Goal: Transaction & Acquisition: Purchase product/service

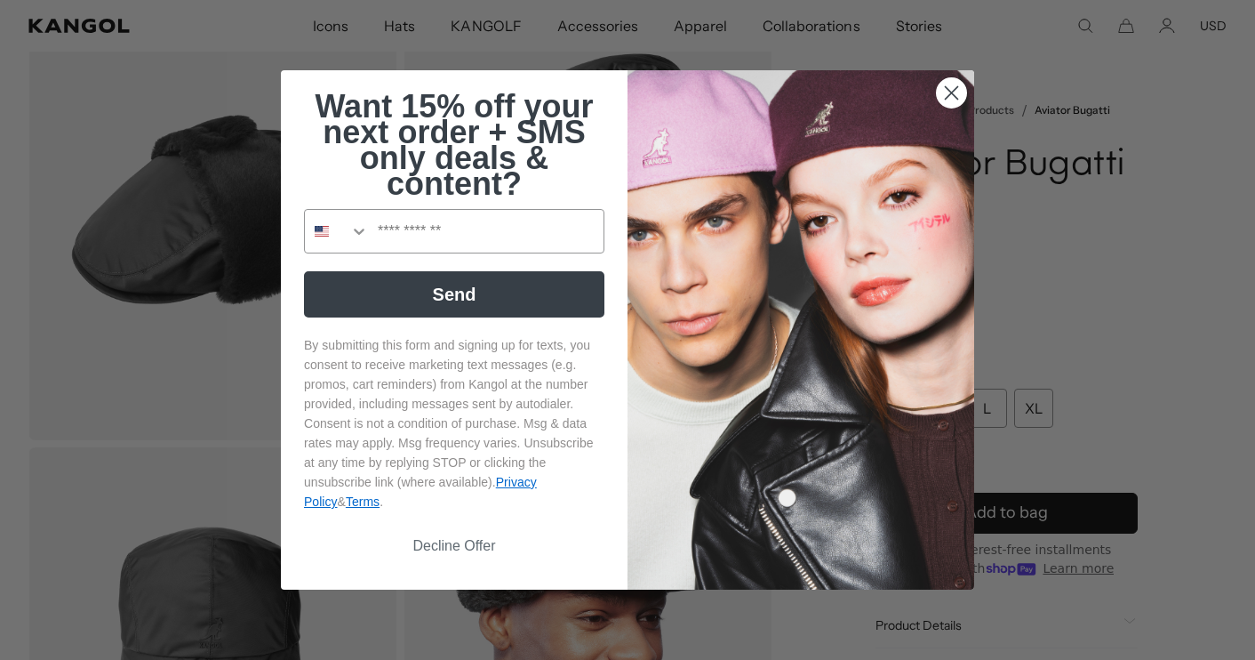
click at [949, 89] on icon "Close dialog" at bounding box center [952, 93] width 12 height 12
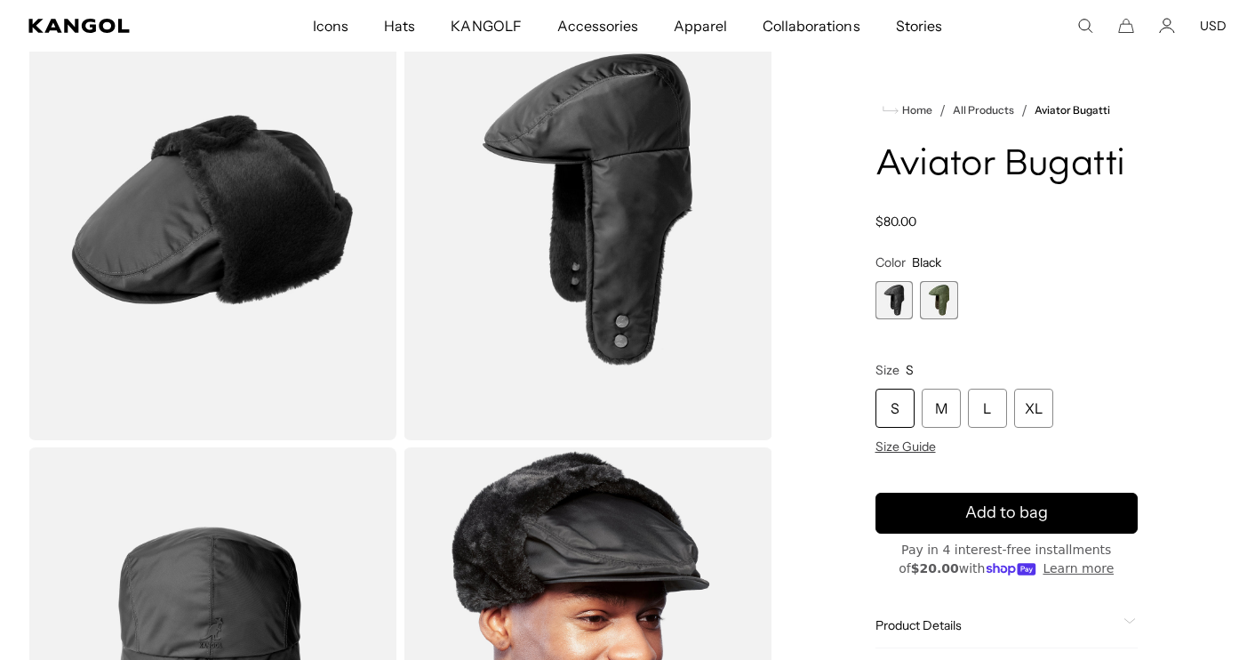
click at [946, 307] on span "2 of 2" at bounding box center [939, 300] width 38 height 38
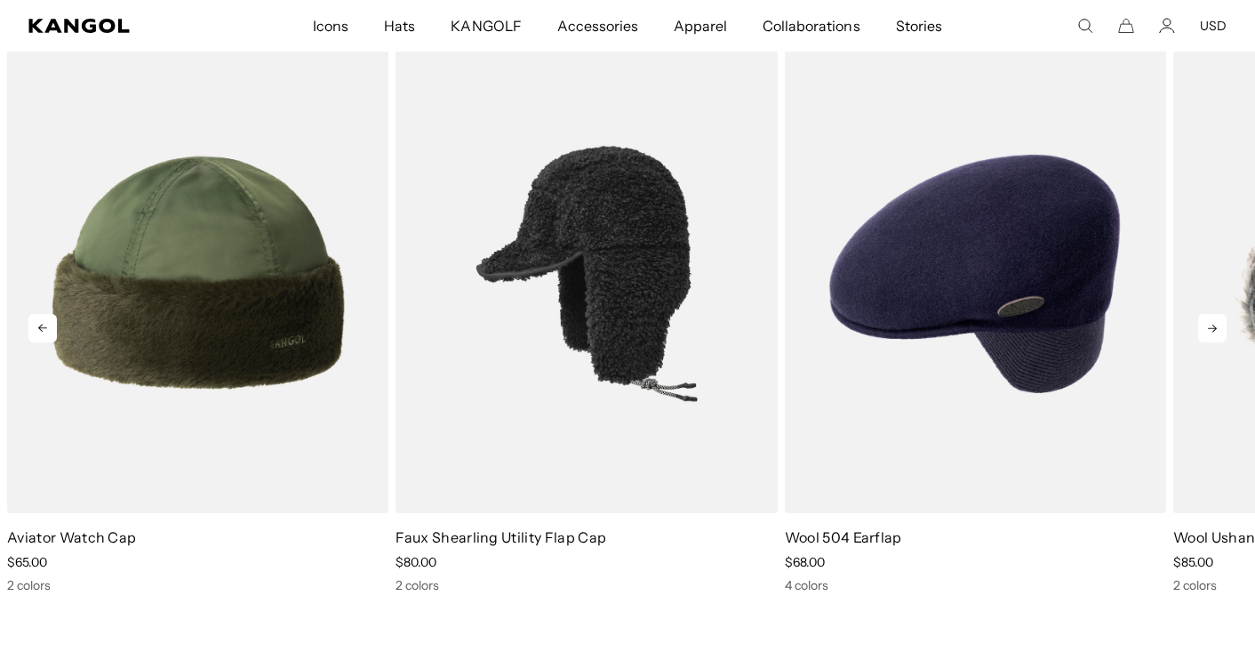
click at [588, 315] on img "2 of 5" at bounding box center [586, 273] width 381 height 479
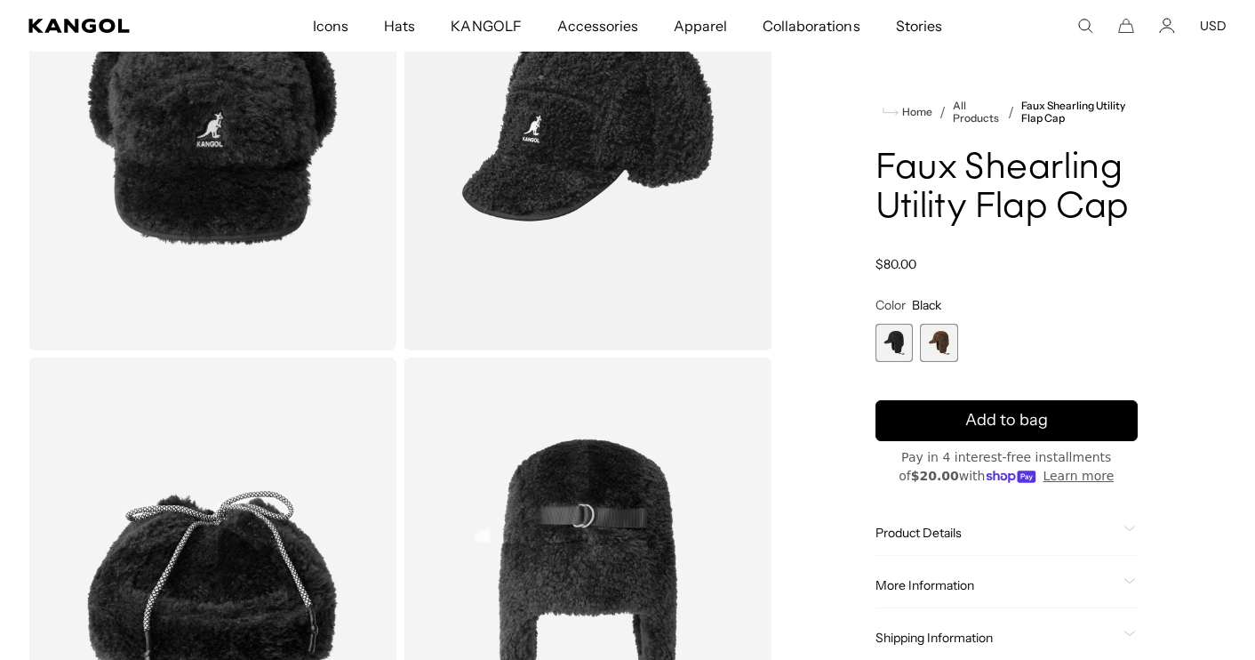
click at [939, 349] on span "2 of 2" at bounding box center [939, 343] width 38 height 38
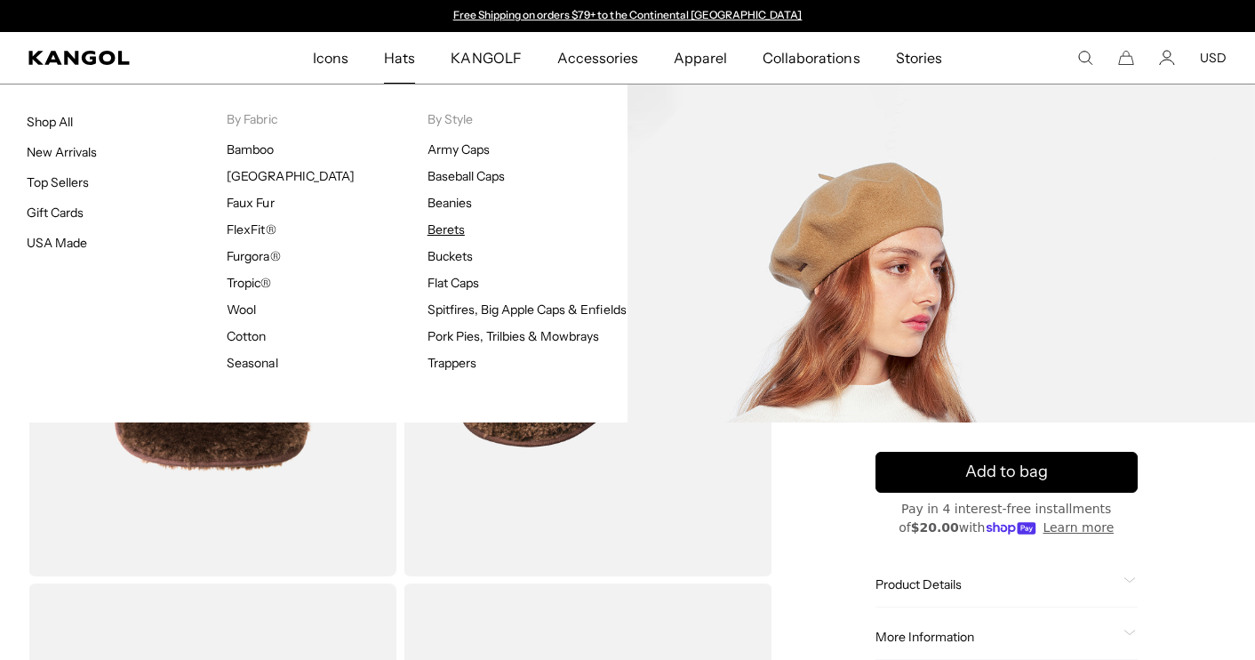
click at [445, 227] on link "Berets" at bounding box center [446, 229] width 37 height 16
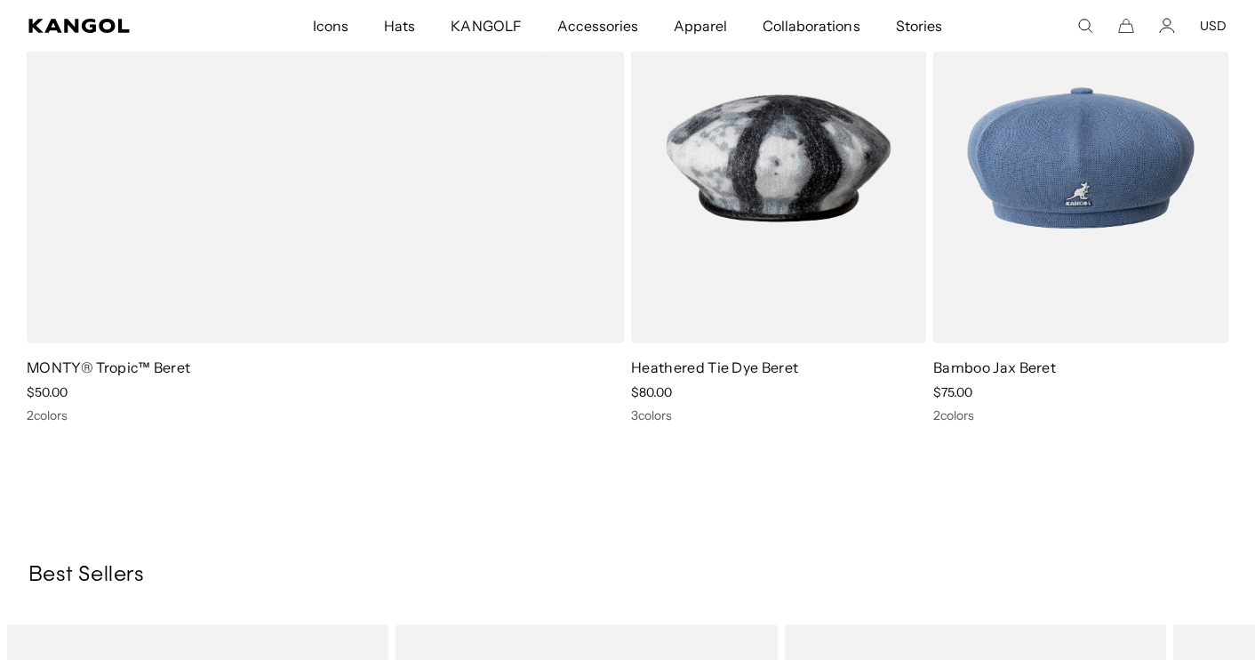
scroll to position [1453, 0]
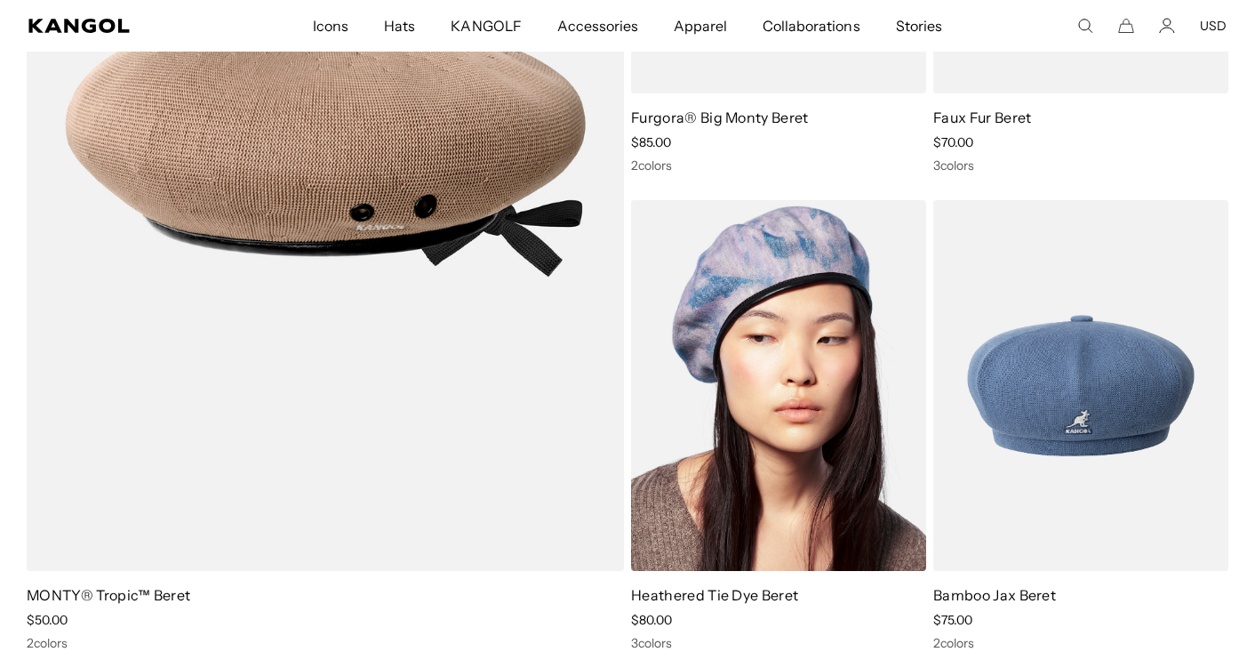
click at [789, 362] on img at bounding box center [778, 385] width 295 height 371
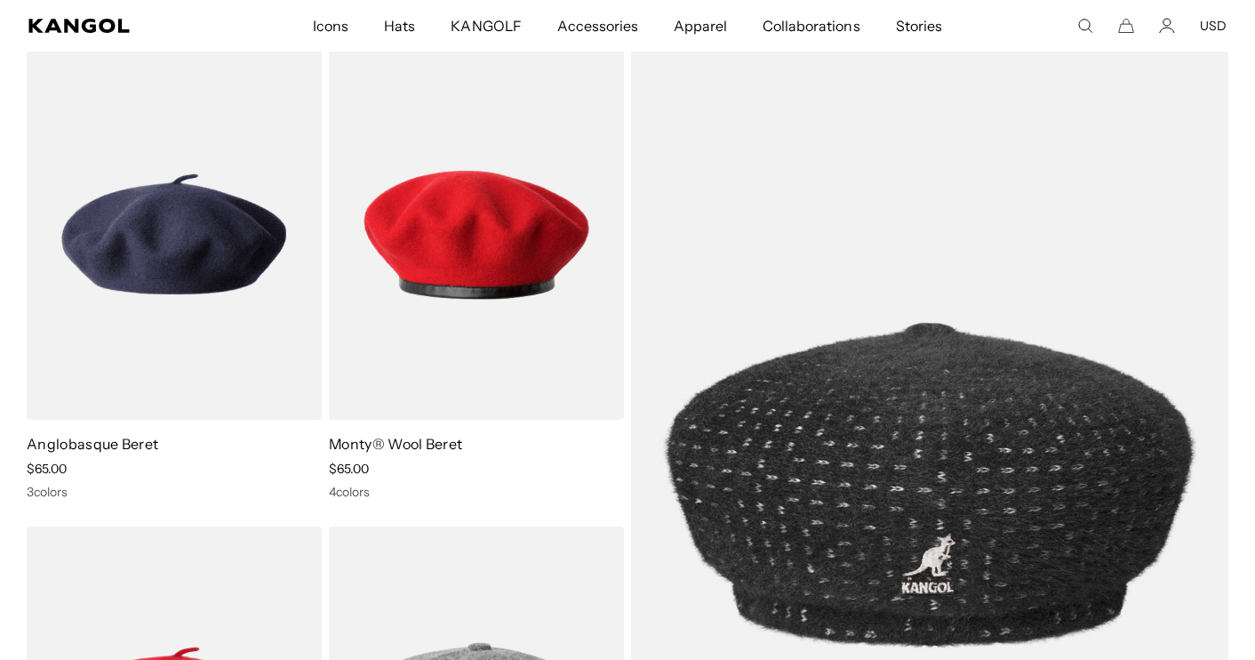
scroll to position [0, 0]
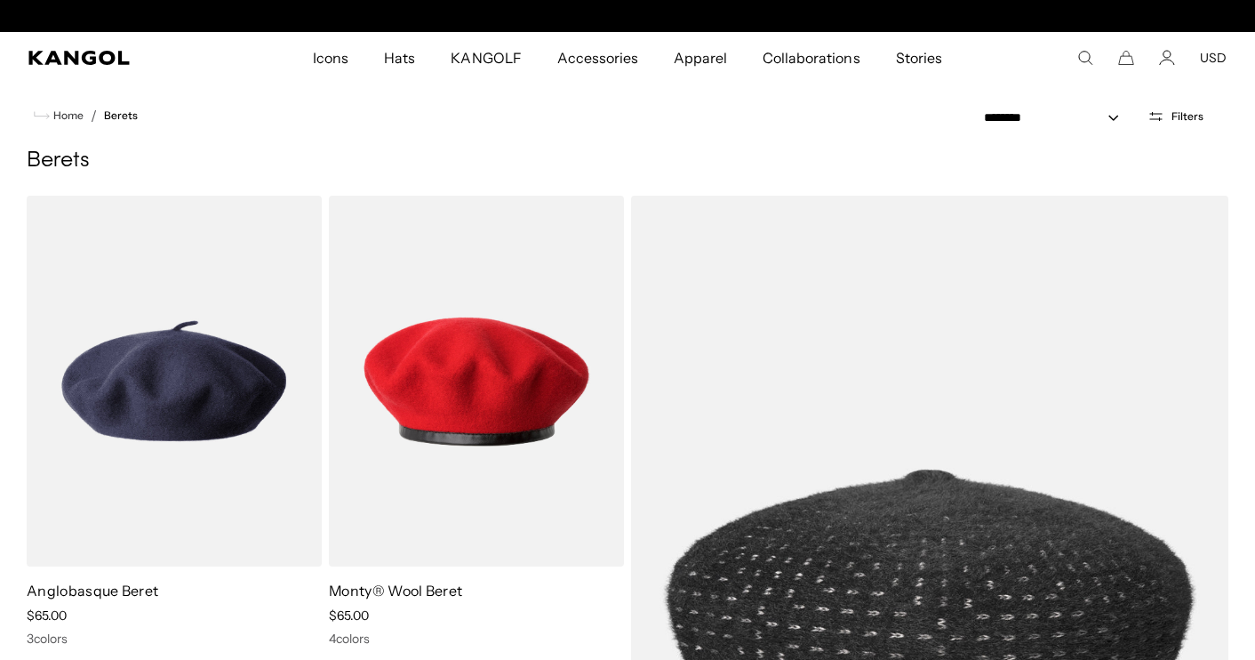
click at [1167, 117] on button "Filters" at bounding box center [1175, 116] width 77 height 16
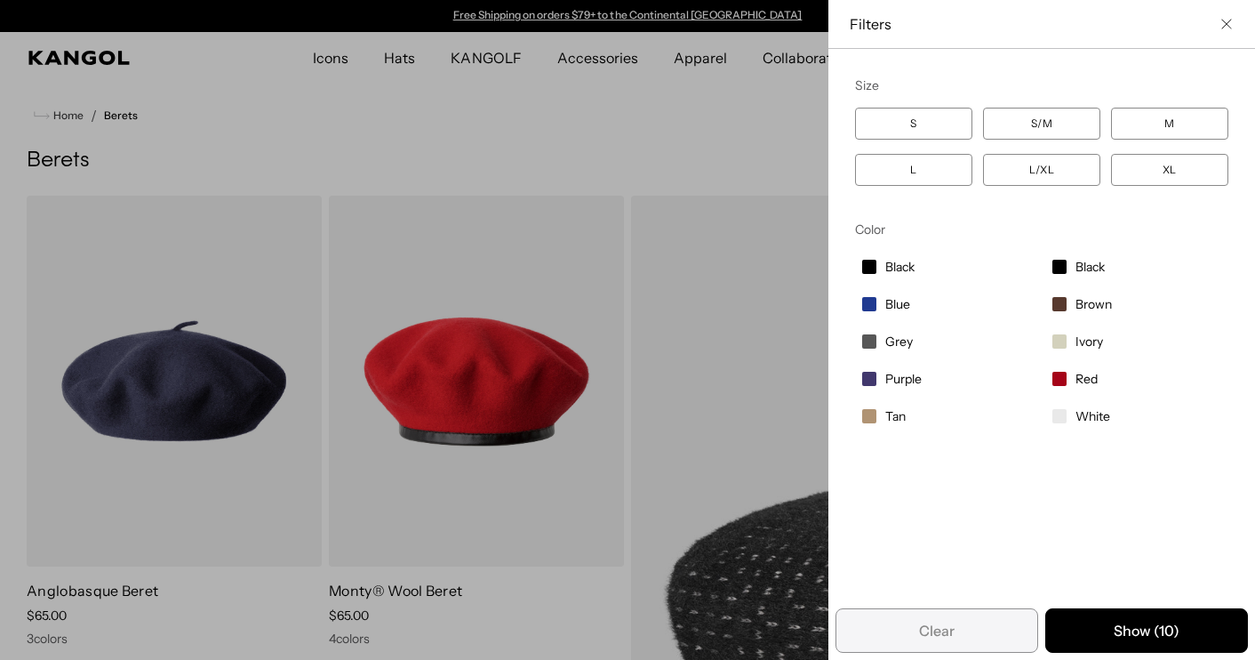
click at [1153, 173] on label "XL" at bounding box center [1169, 170] width 117 height 32
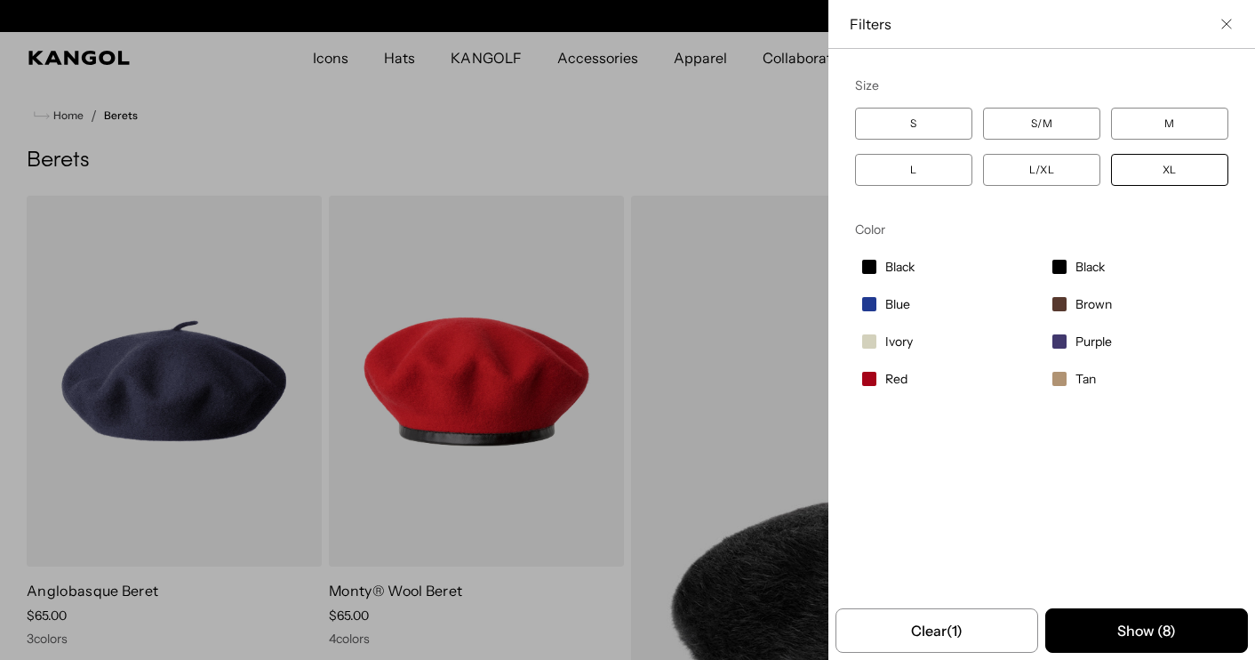
scroll to position [0, 366]
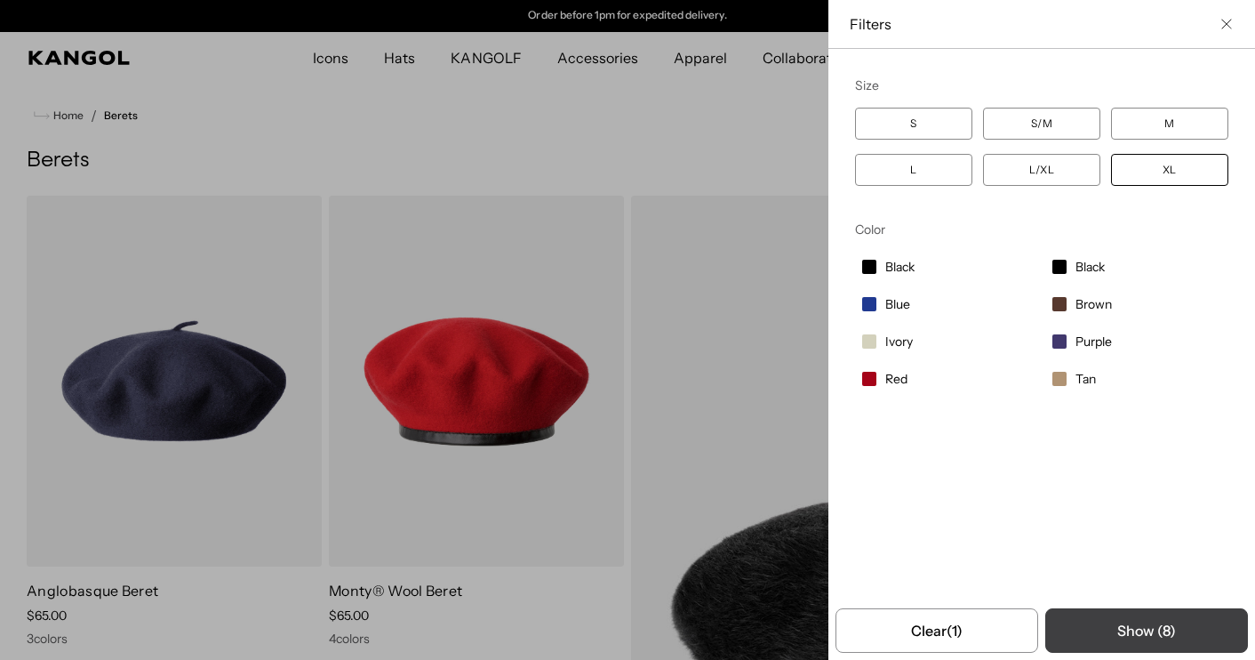
click at [1136, 631] on button "Show ( 8 )" at bounding box center [1146, 630] width 203 height 44
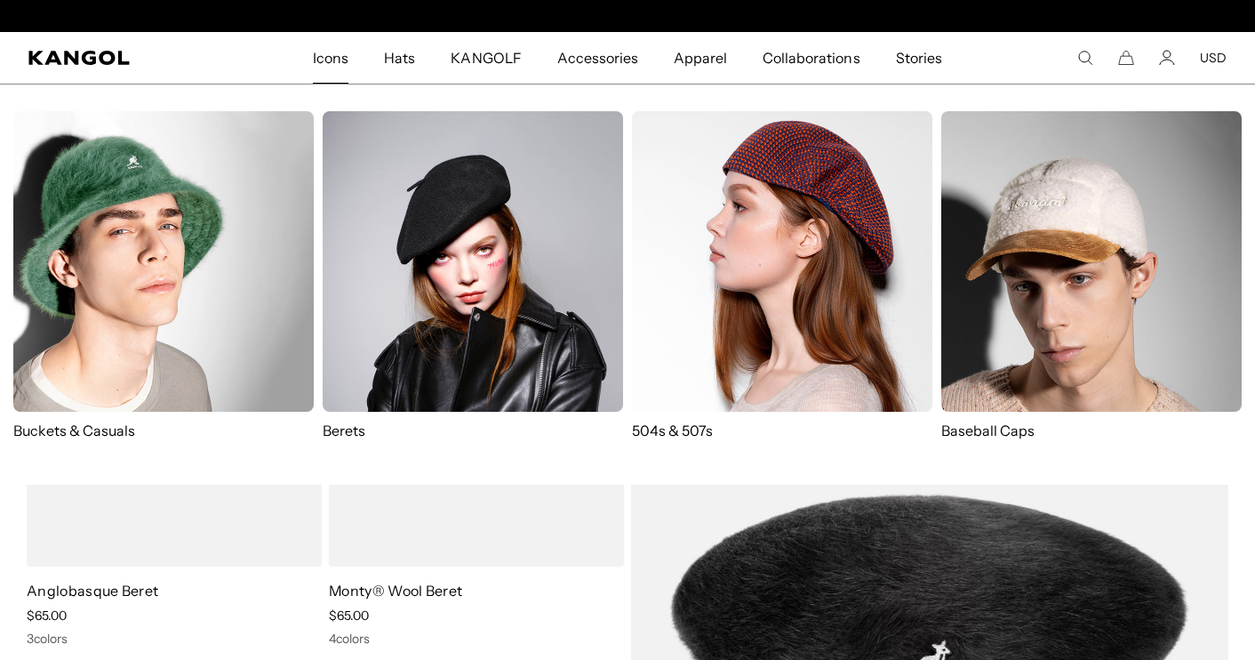
scroll to position [0, 0]
click at [698, 290] on img at bounding box center [782, 261] width 300 height 300
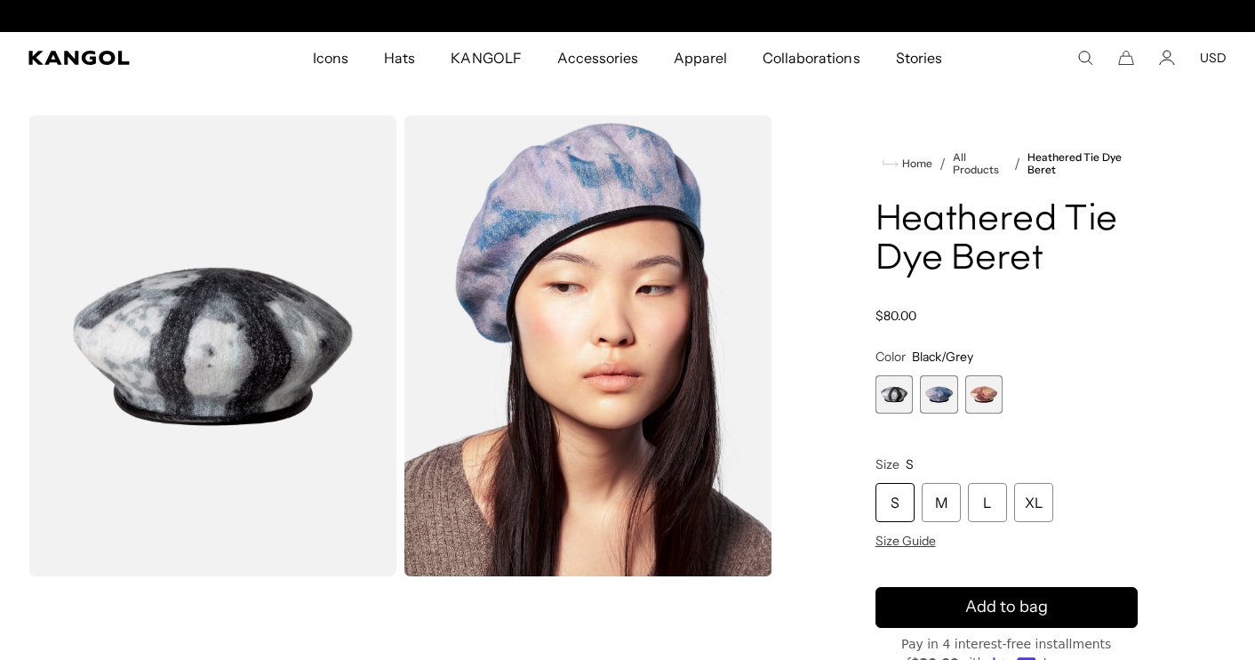
click at [973, 390] on span "3 of 3" at bounding box center [984, 394] width 38 height 38
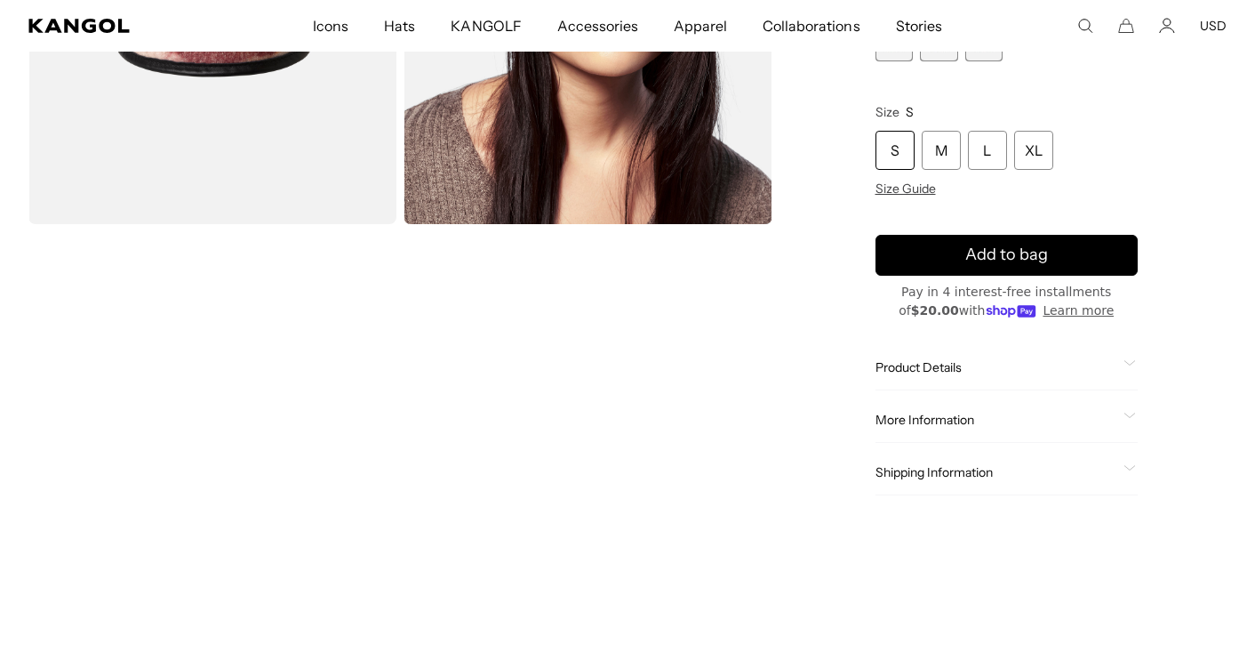
scroll to position [0, 366]
click at [901, 186] on span "Size Guide" at bounding box center [906, 188] width 60 height 16
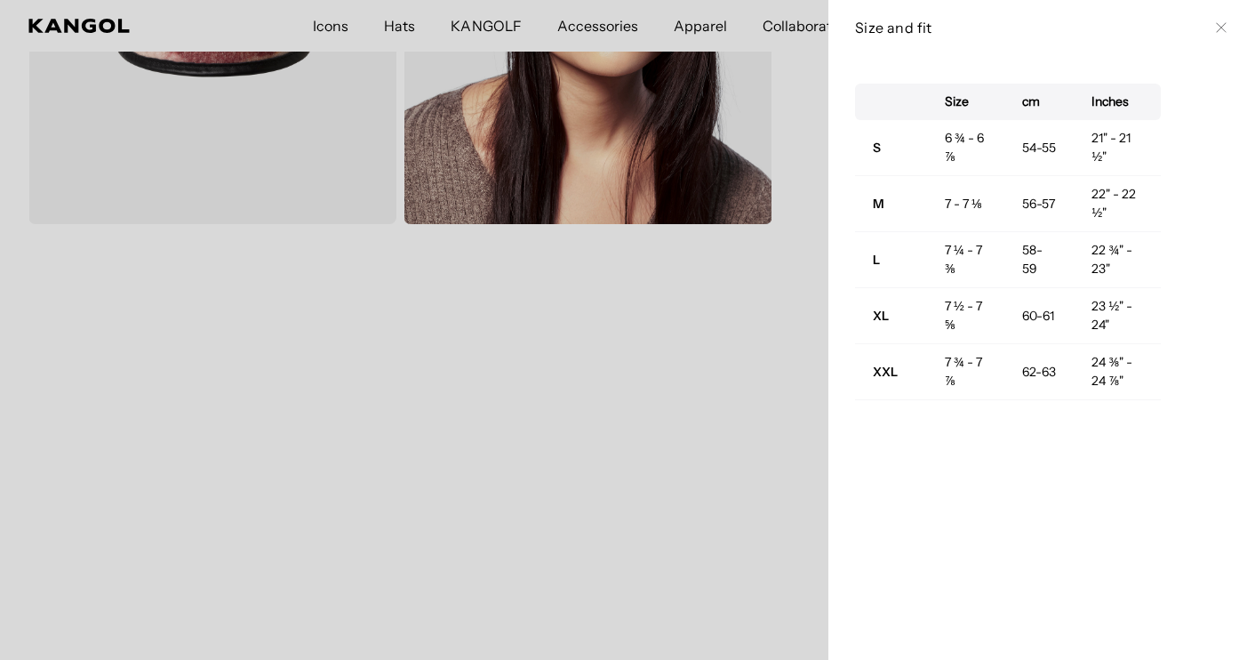
scroll to position [0, 0]
click at [788, 363] on div at bounding box center [627, 330] width 1255 height 660
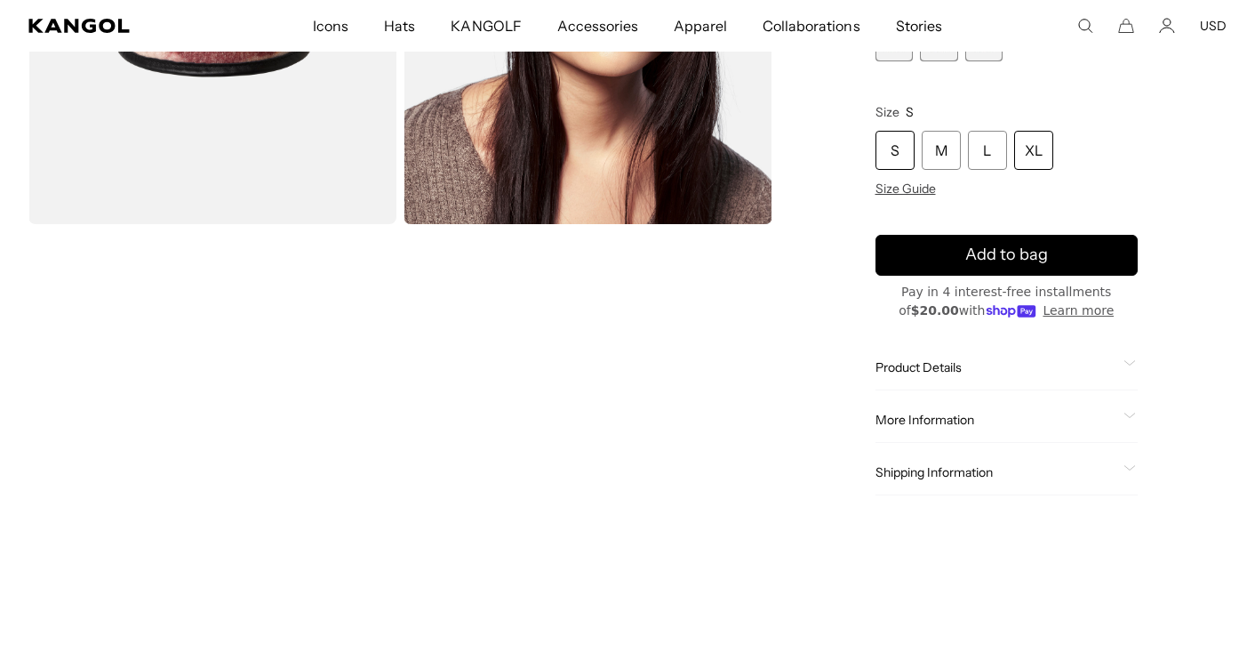
click at [1044, 151] on div "XL" at bounding box center [1033, 150] width 39 height 39
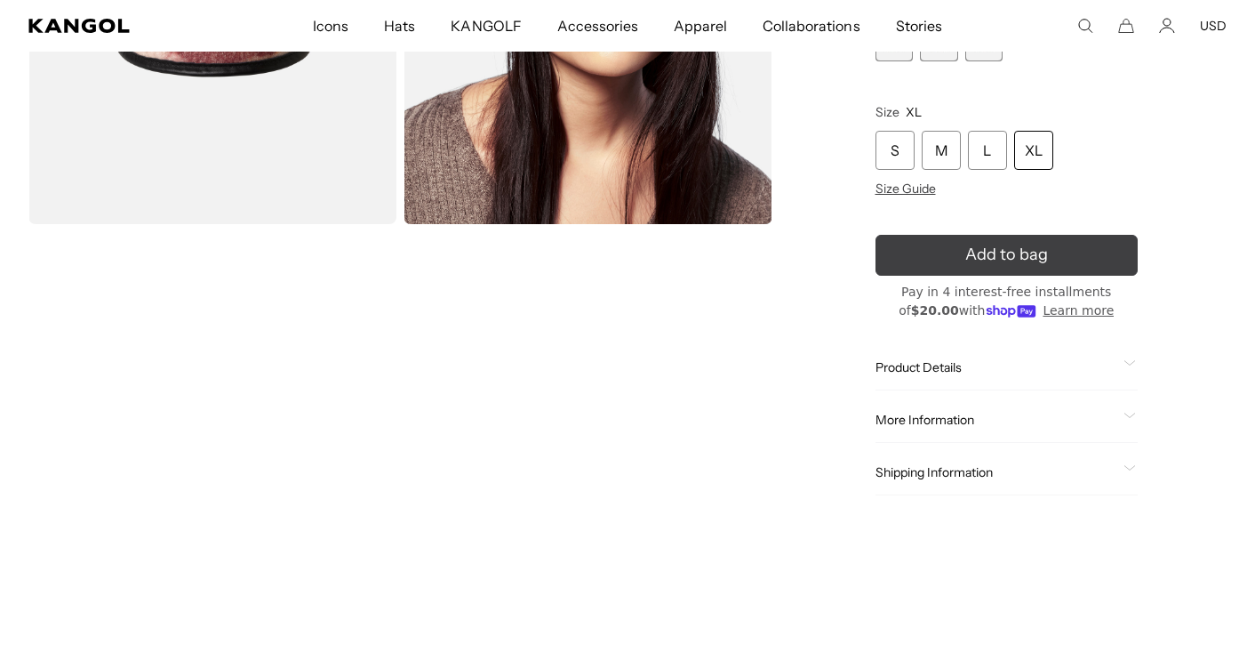
click at [1006, 252] on icon "submit" at bounding box center [1006, 255] width 32 height 32
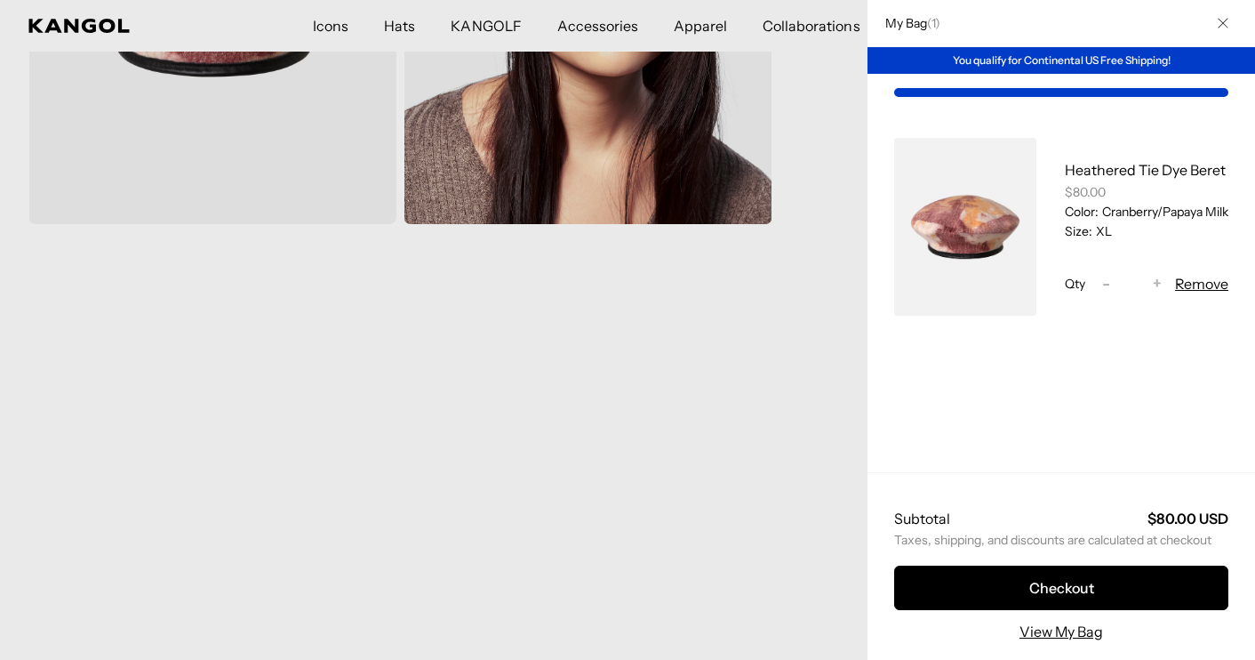
click at [682, 356] on div at bounding box center [627, 330] width 1255 height 660
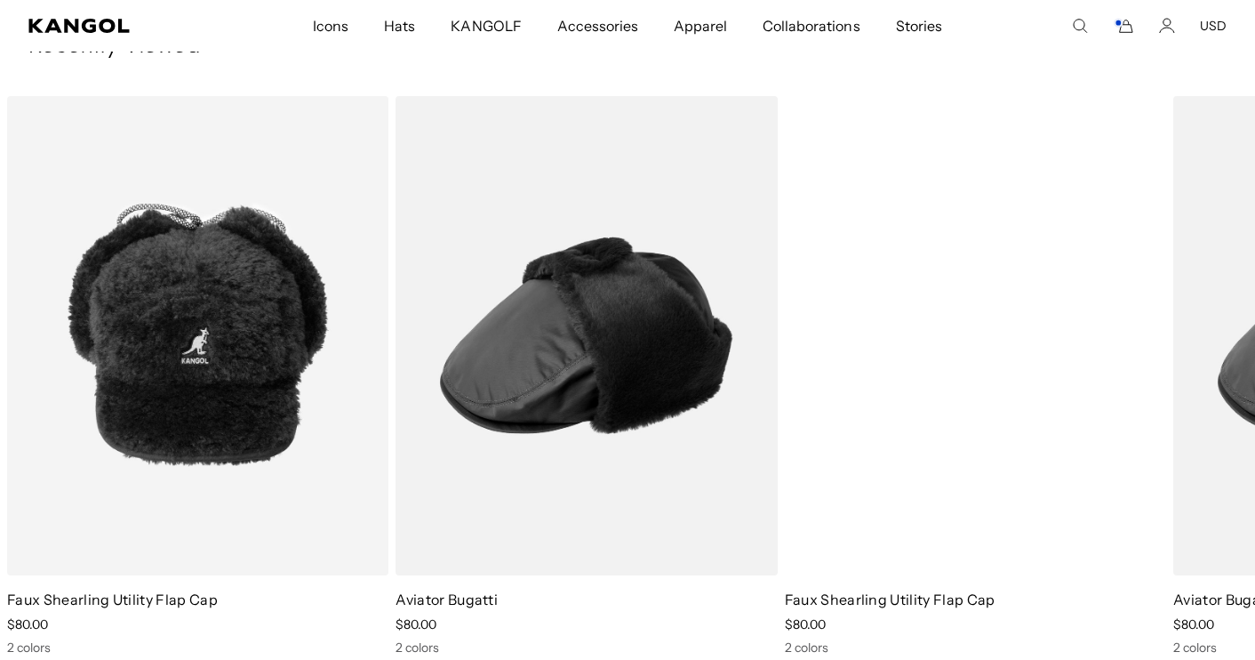
scroll to position [0, 366]
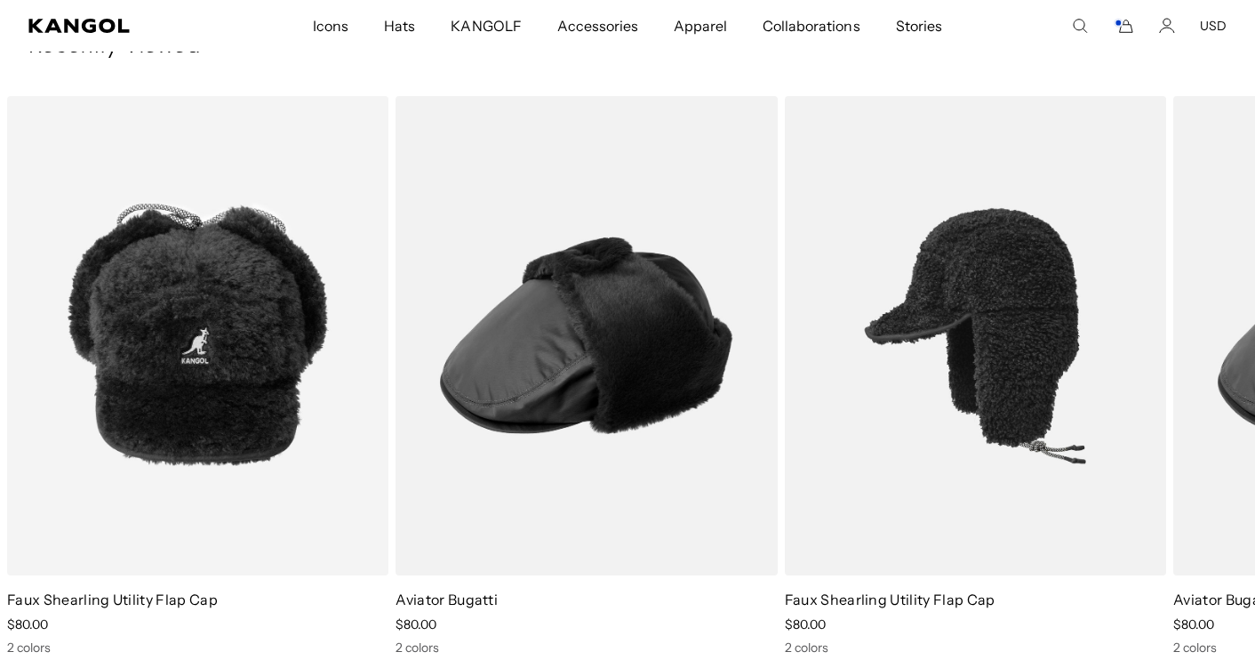
click at [973, 374] on img "1 of 2" at bounding box center [975, 335] width 381 height 479
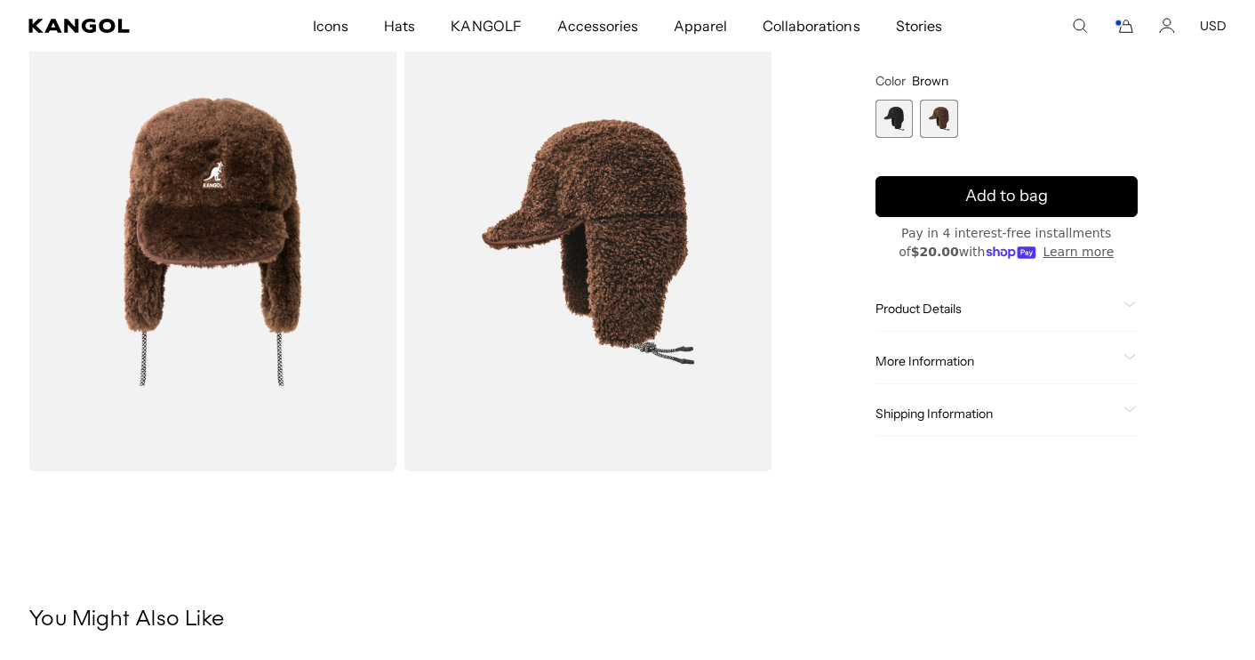
scroll to position [1070, 0]
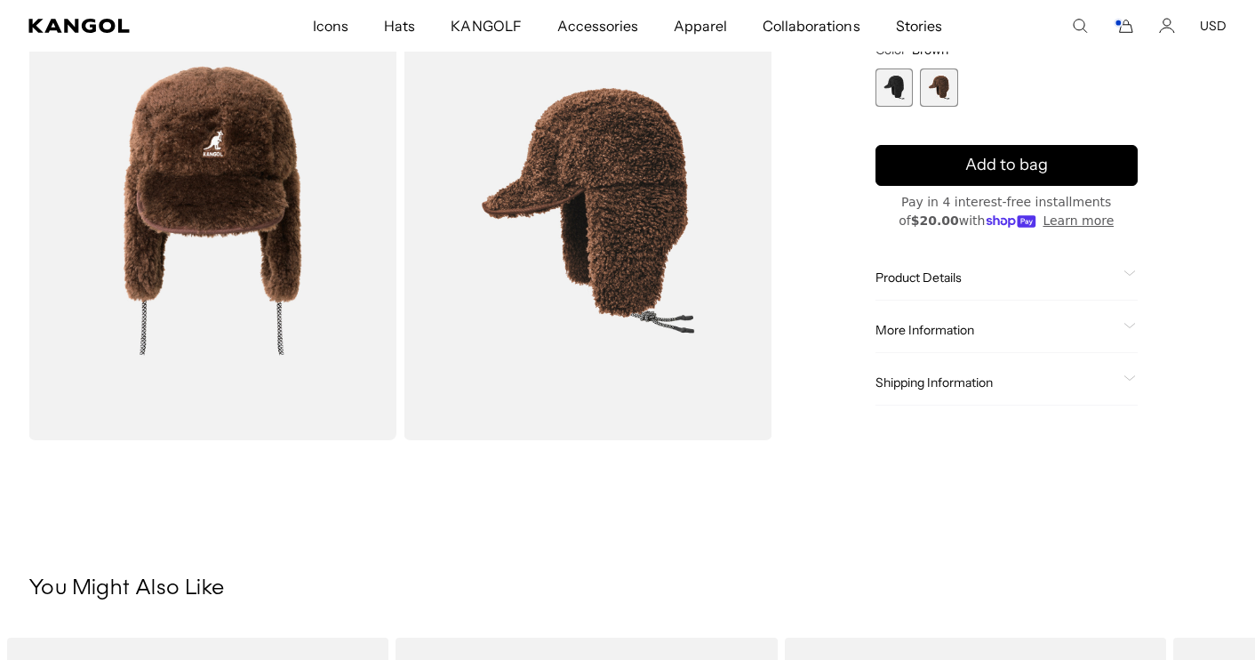
click at [962, 281] on span "Product Details" at bounding box center [997, 276] width 242 height 16
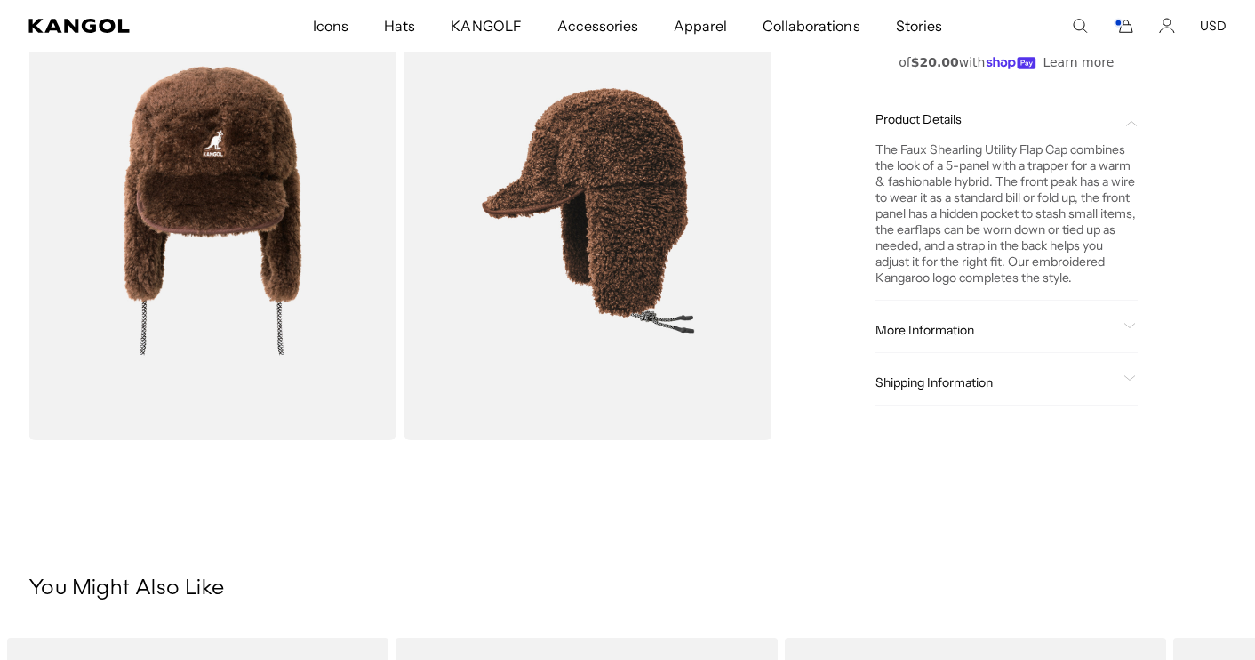
scroll to position [0, 0]
click at [980, 331] on span "More Information" at bounding box center [997, 329] width 242 height 16
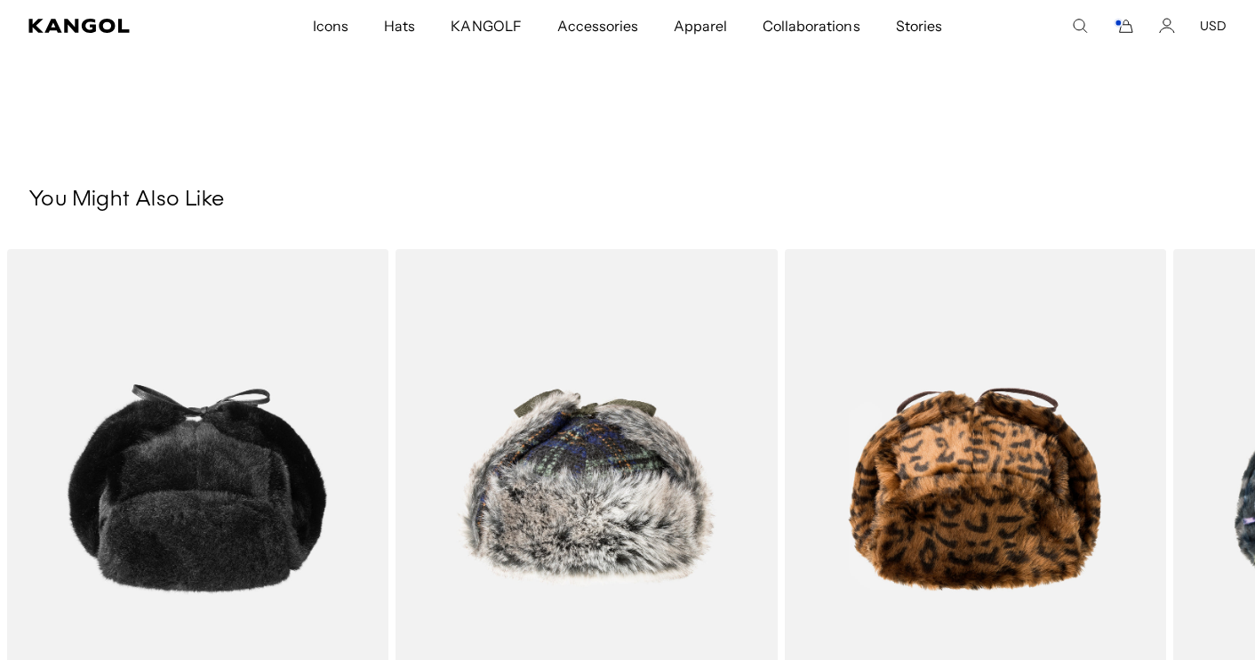
scroll to position [1752, 0]
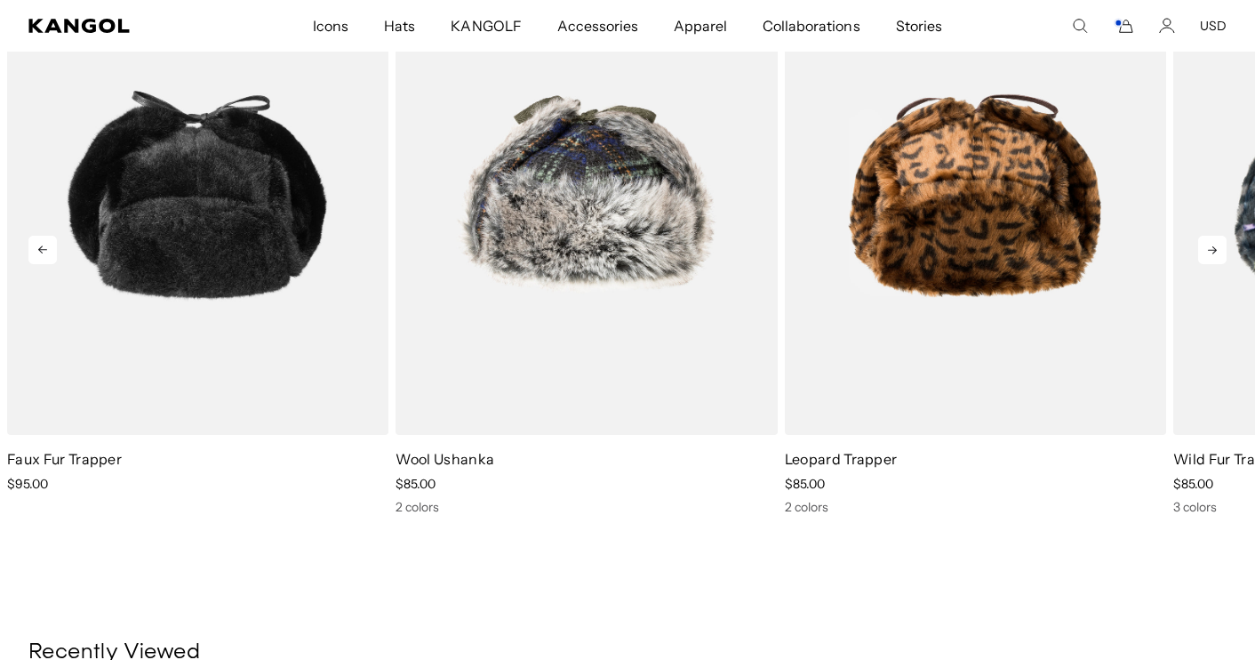
click at [1221, 247] on icon at bounding box center [1212, 250] width 28 height 28
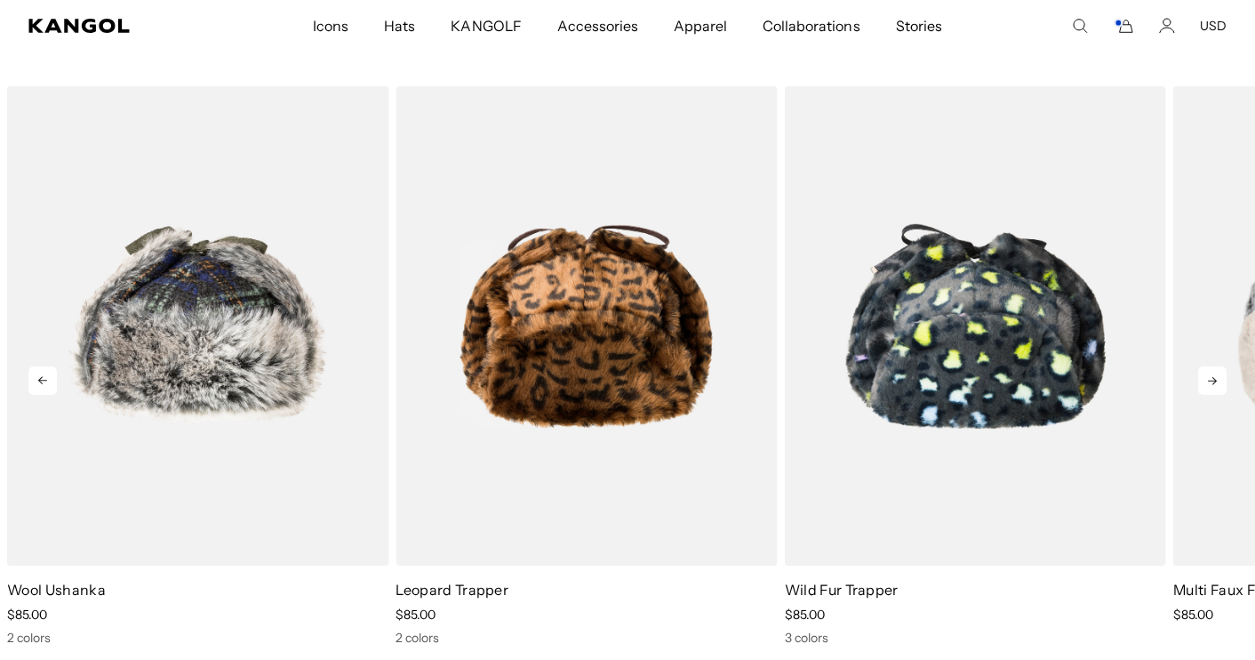
scroll to position [0, 366]
click at [1212, 377] on icon at bounding box center [1212, 380] width 28 height 28
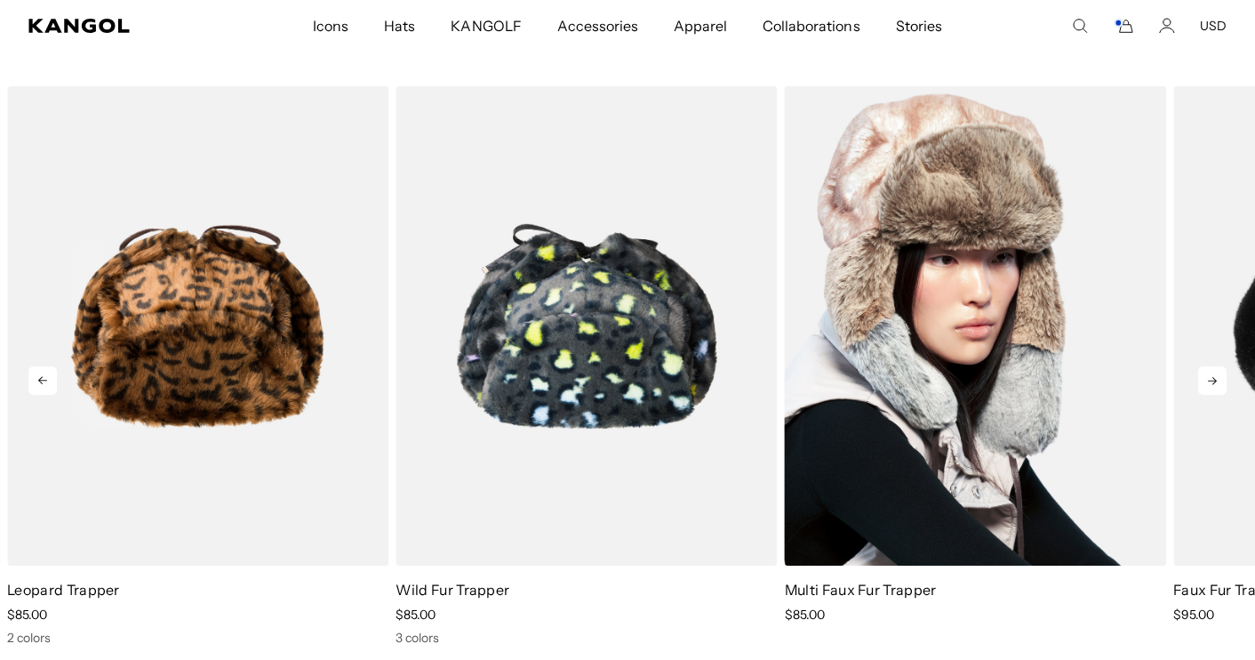
scroll to position [0, 0]
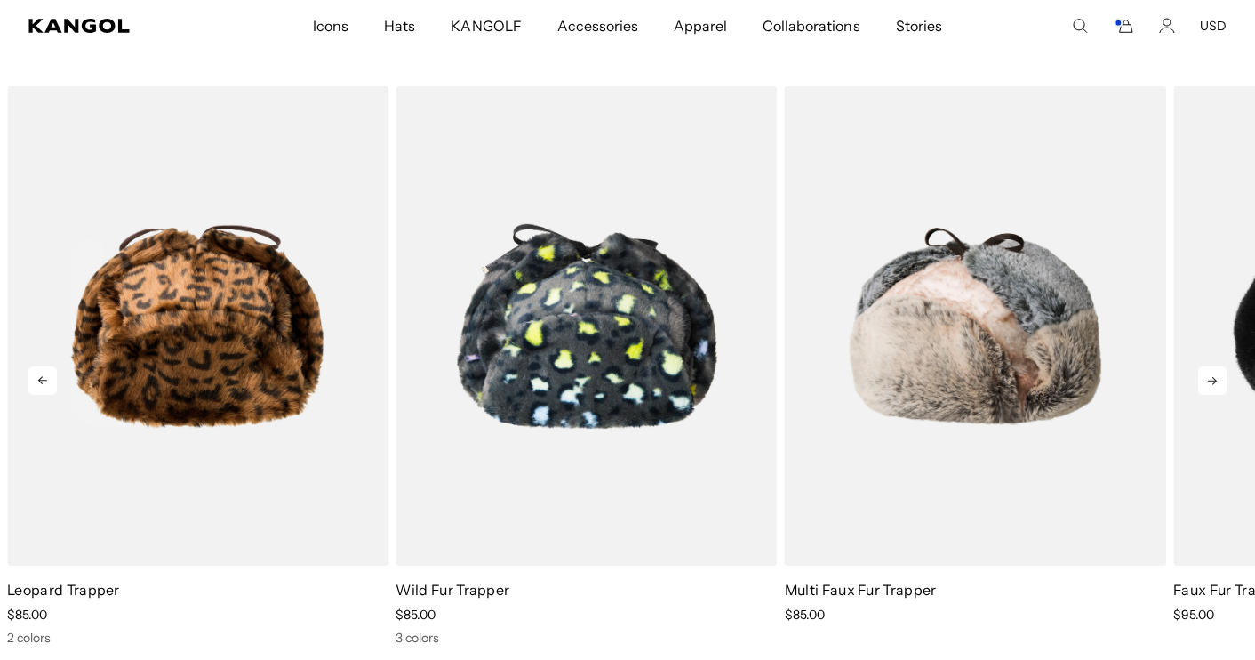
click at [1205, 379] on icon at bounding box center [1212, 380] width 28 height 28
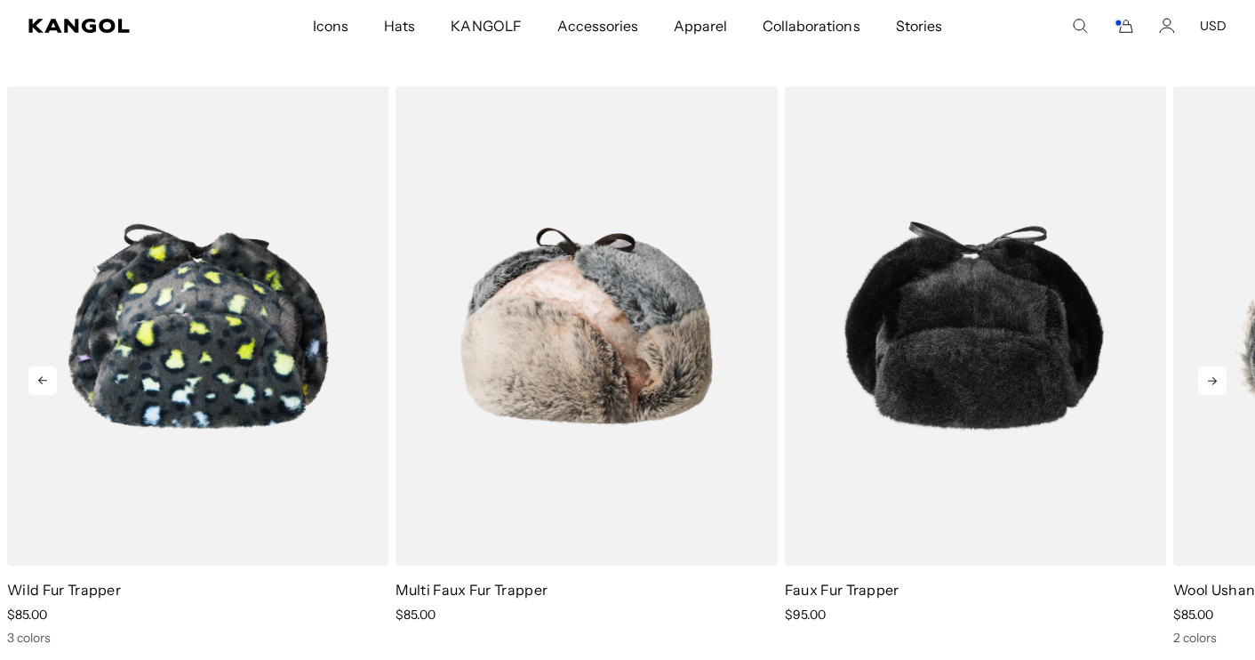
click at [1216, 379] on icon at bounding box center [1212, 380] width 28 height 28
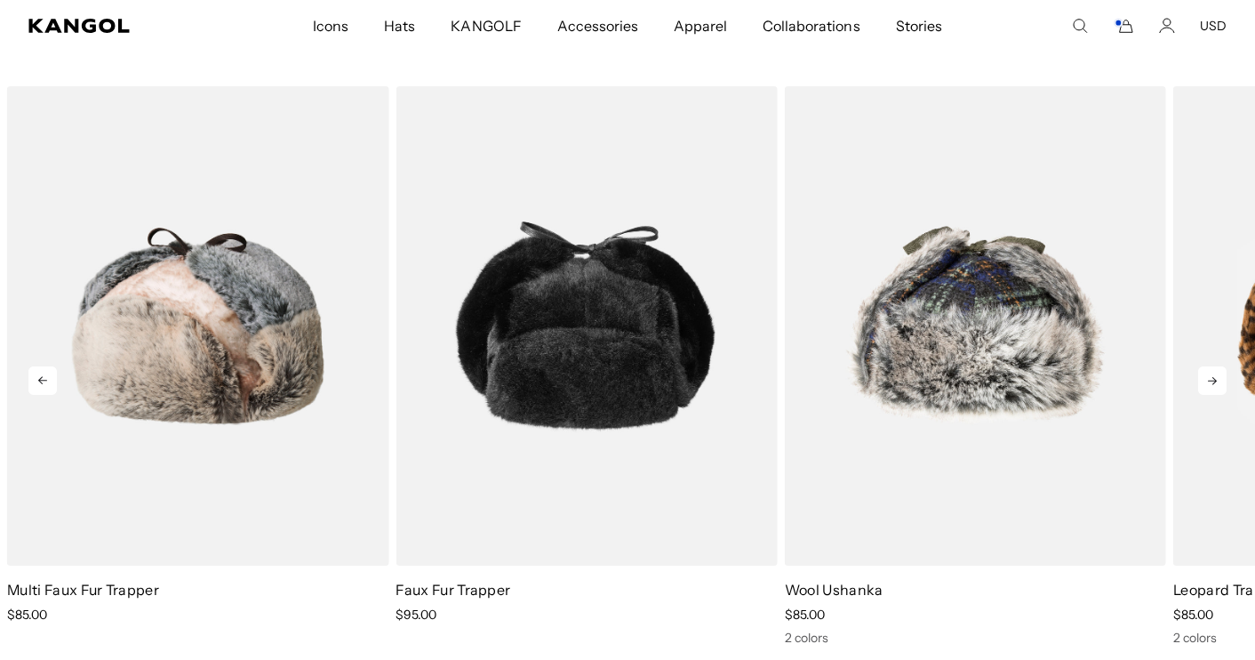
scroll to position [0, 366]
click at [1213, 379] on icon at bounding box center [1212, 381] width 9 height 8
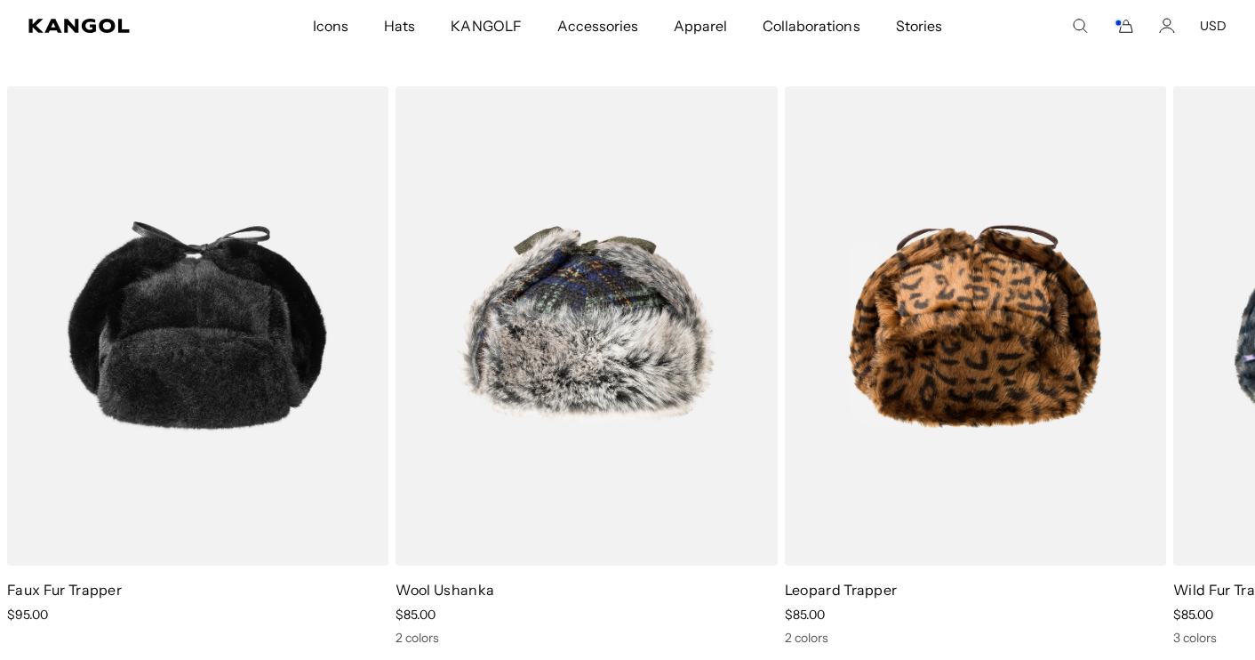
scroll to position [0, 0]
